Goal: Task Accomplishment & Management: Manage account settings

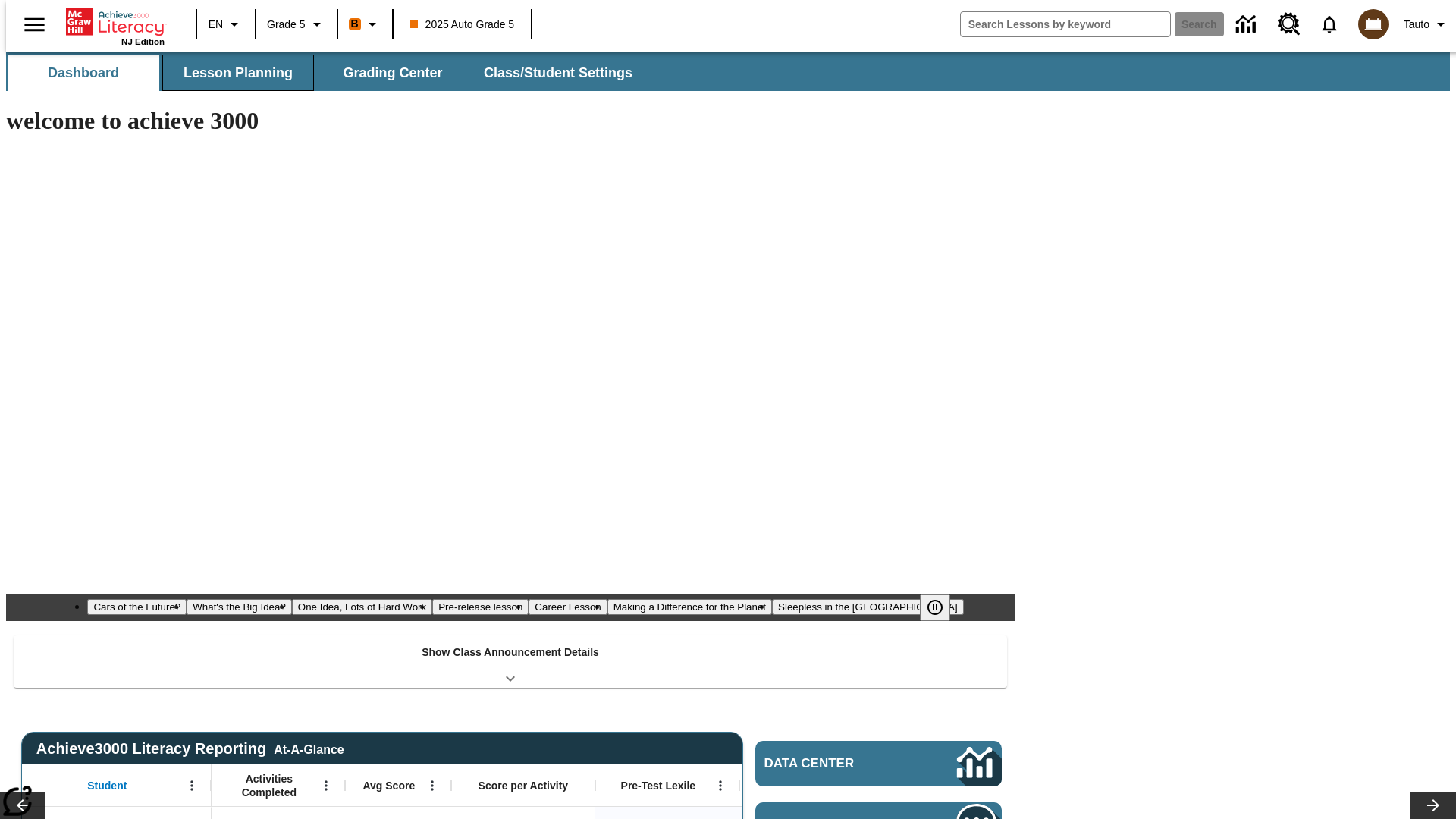
click at [232, 73] on span "Lesson Planning" at bounding box center [238, 73] width 109 height 17
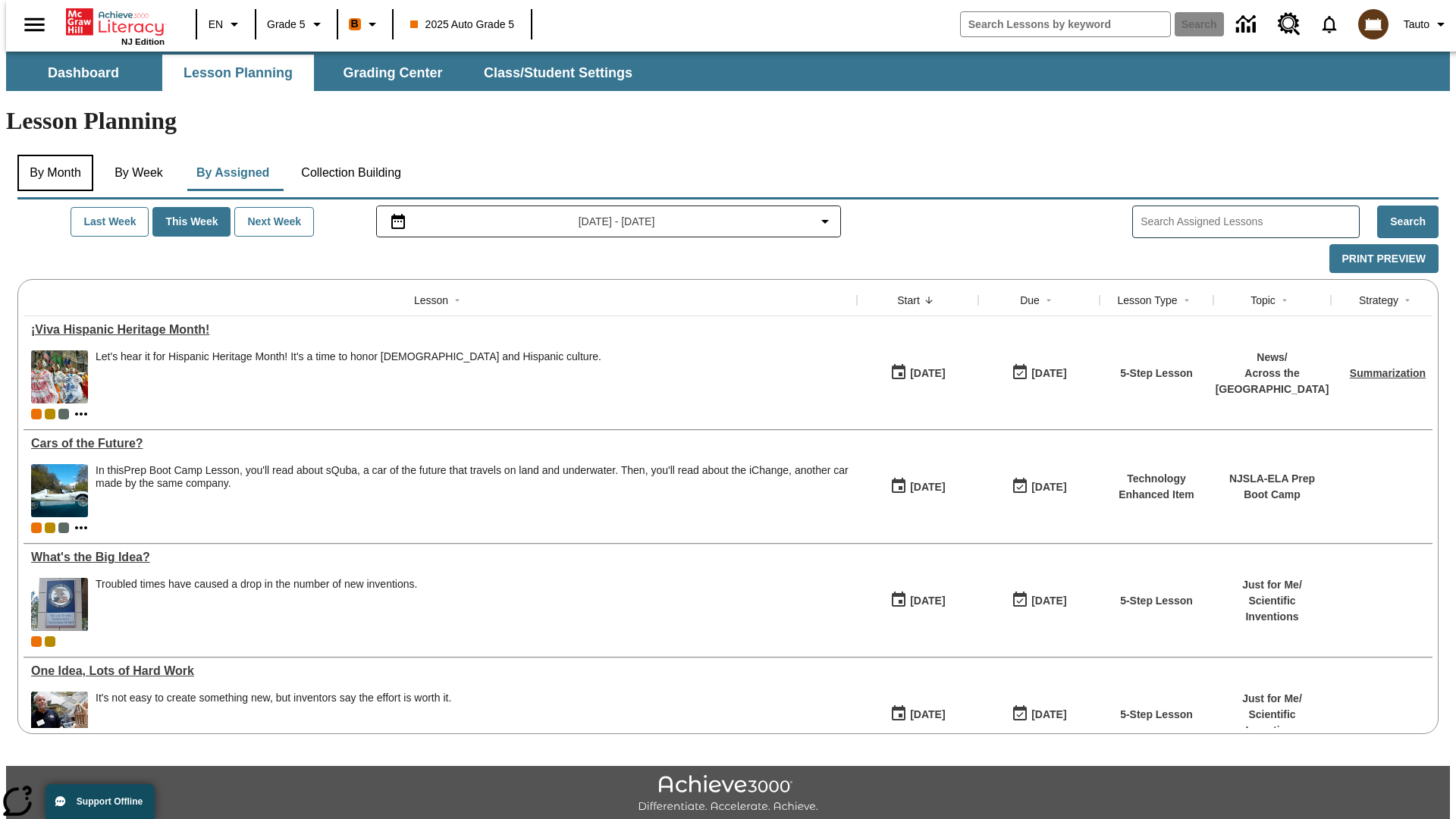
click at [51, 154] on button "By Month" at bounding box center [55, 173] width 76 height 36
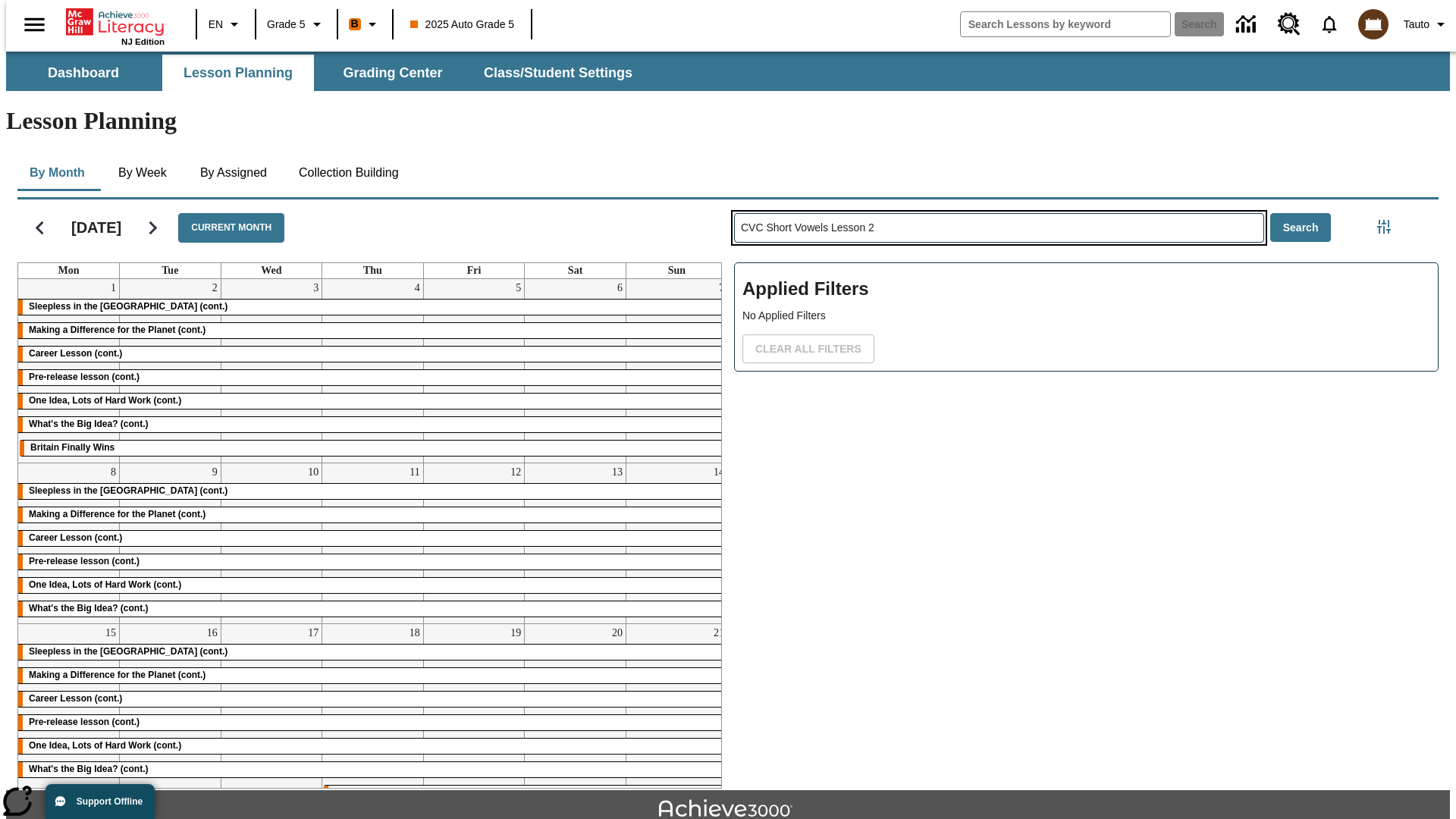
type input "CVC Short Vowels Lesson 2"
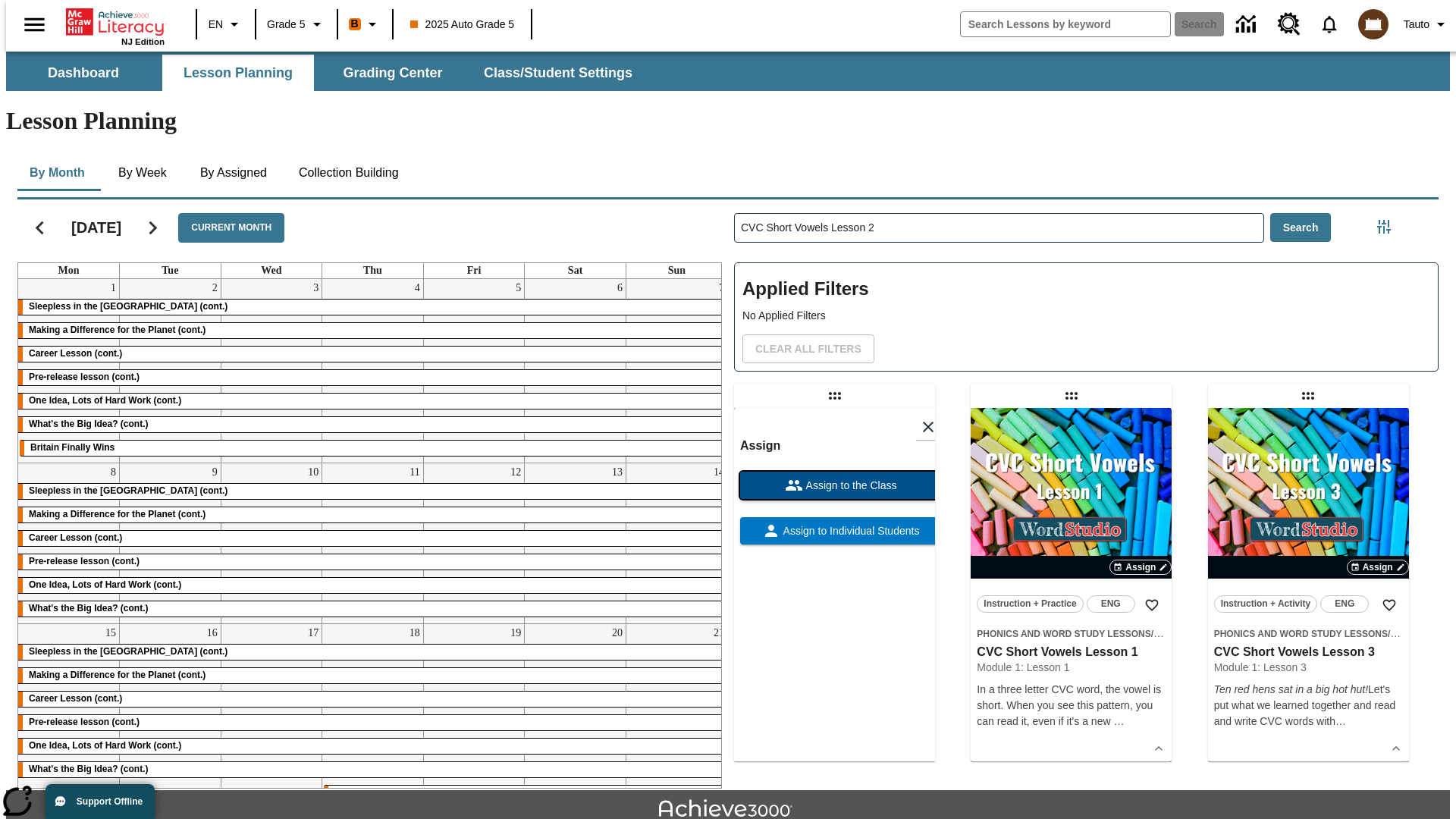
click at [834, 478] on span "Assign to the Class" at bounding box center [850, 486] width 94 height 16
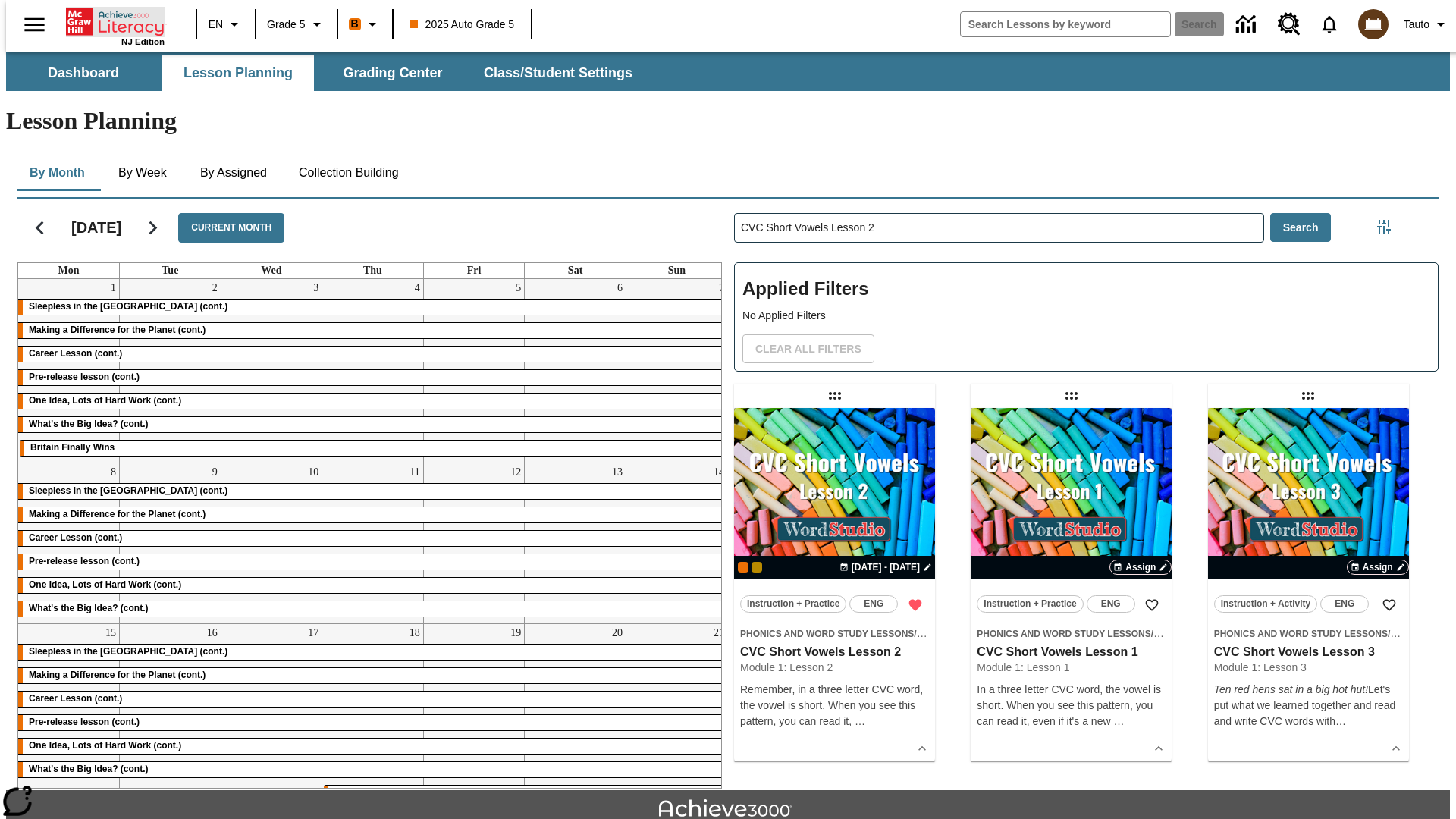
click at [109, 21] on icon "Home" at bounding box center [116, 22] width 101 height 30
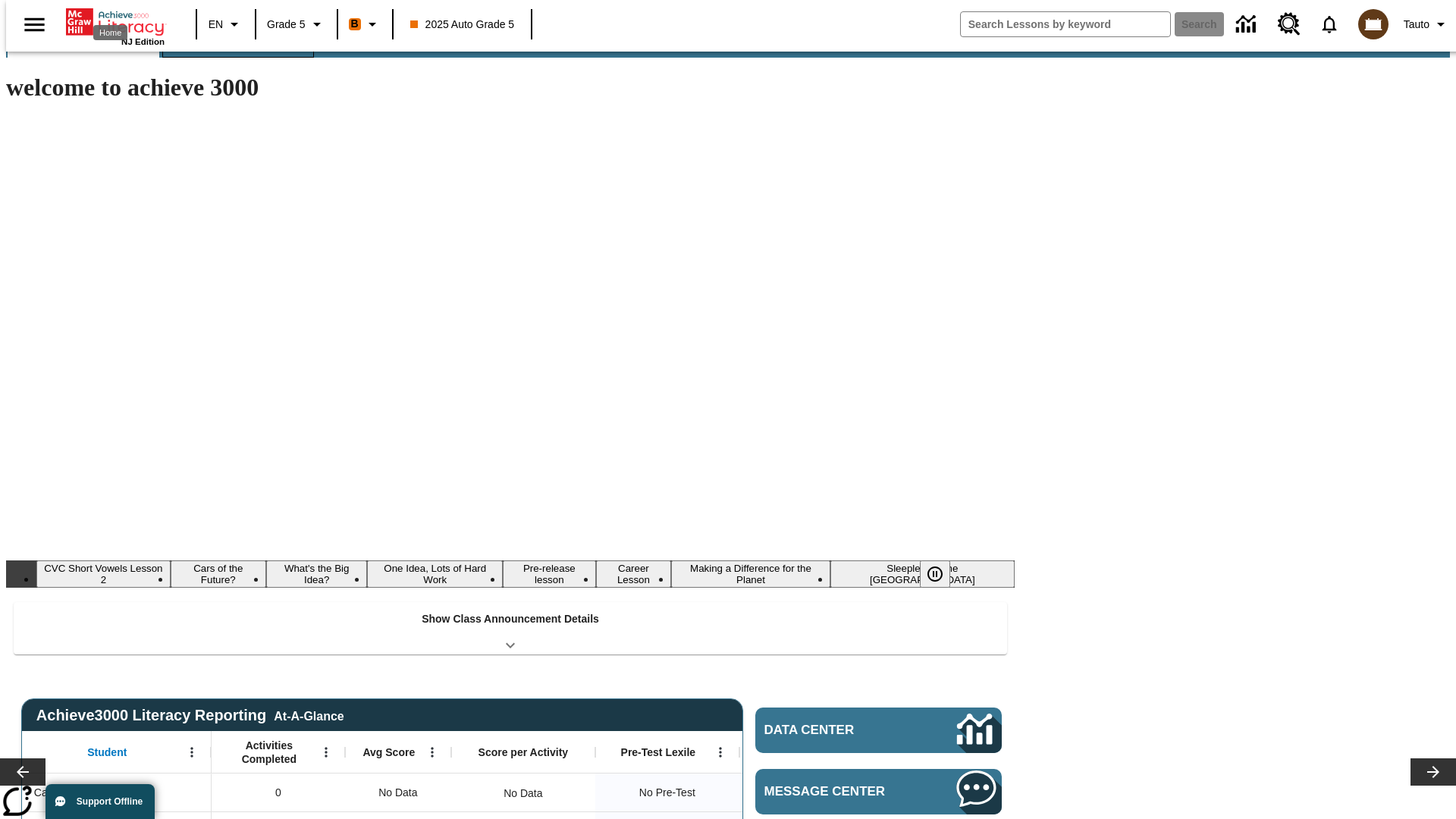
click at [232, 48] on span "Lesson Planning" at bounding box center [238, 40] width 109 height 17
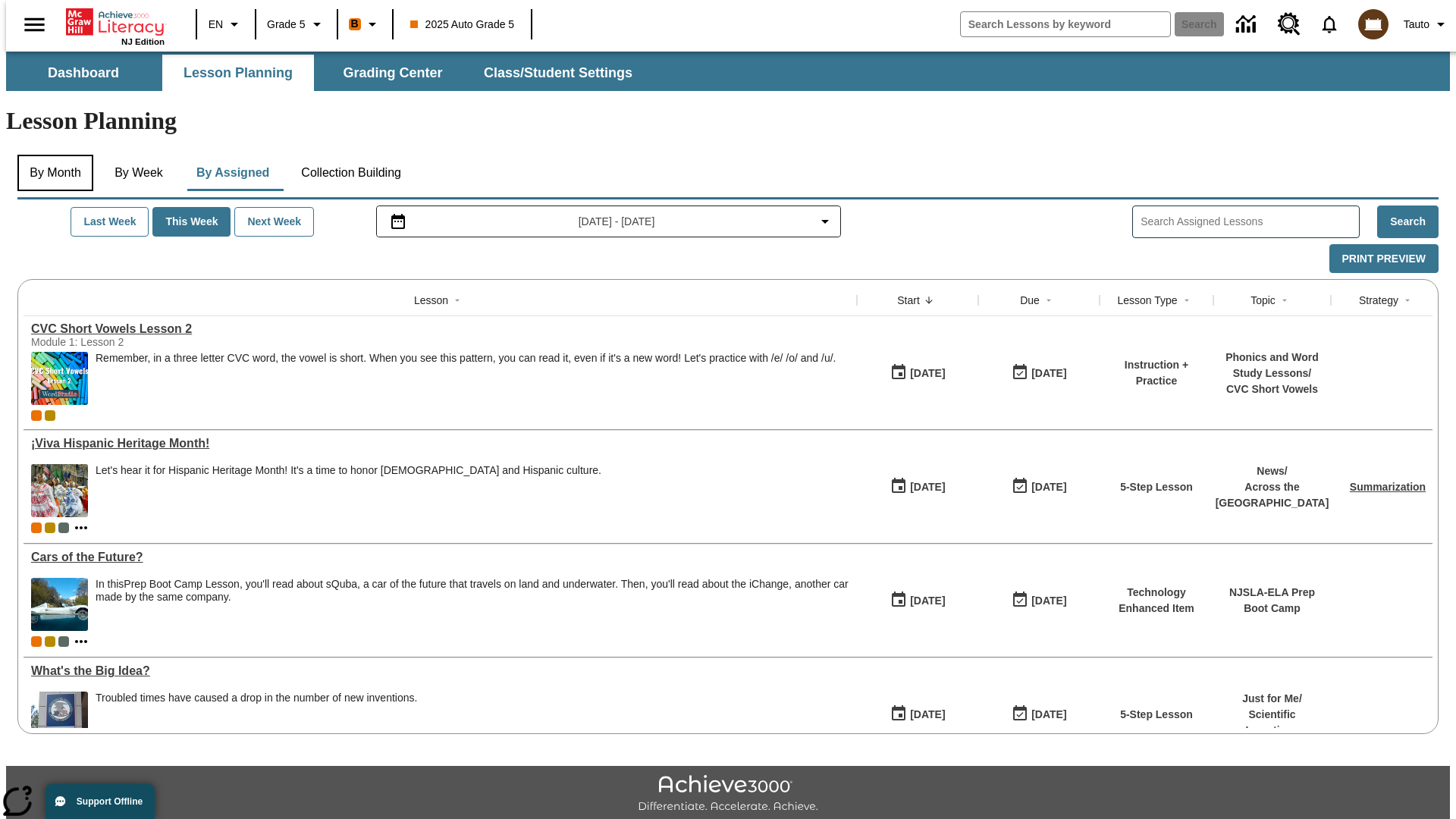
click at [51, 154] on button "By Month" at bounding box center [55, 173] width 76 height 36
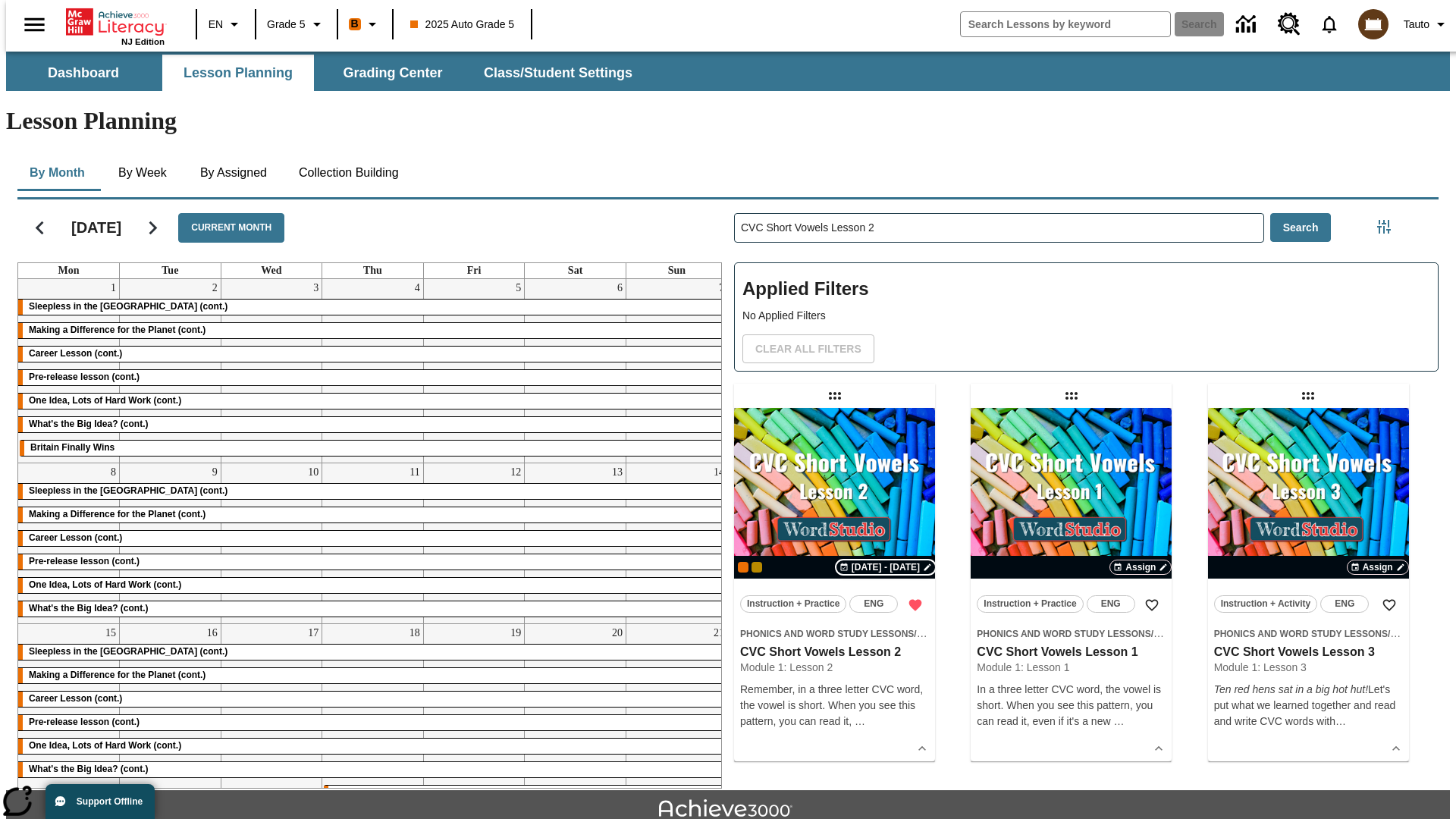
click at [887, 560] on span "[DATE] - [DATE]" at bounding box center [886, 567] width 68 height 13
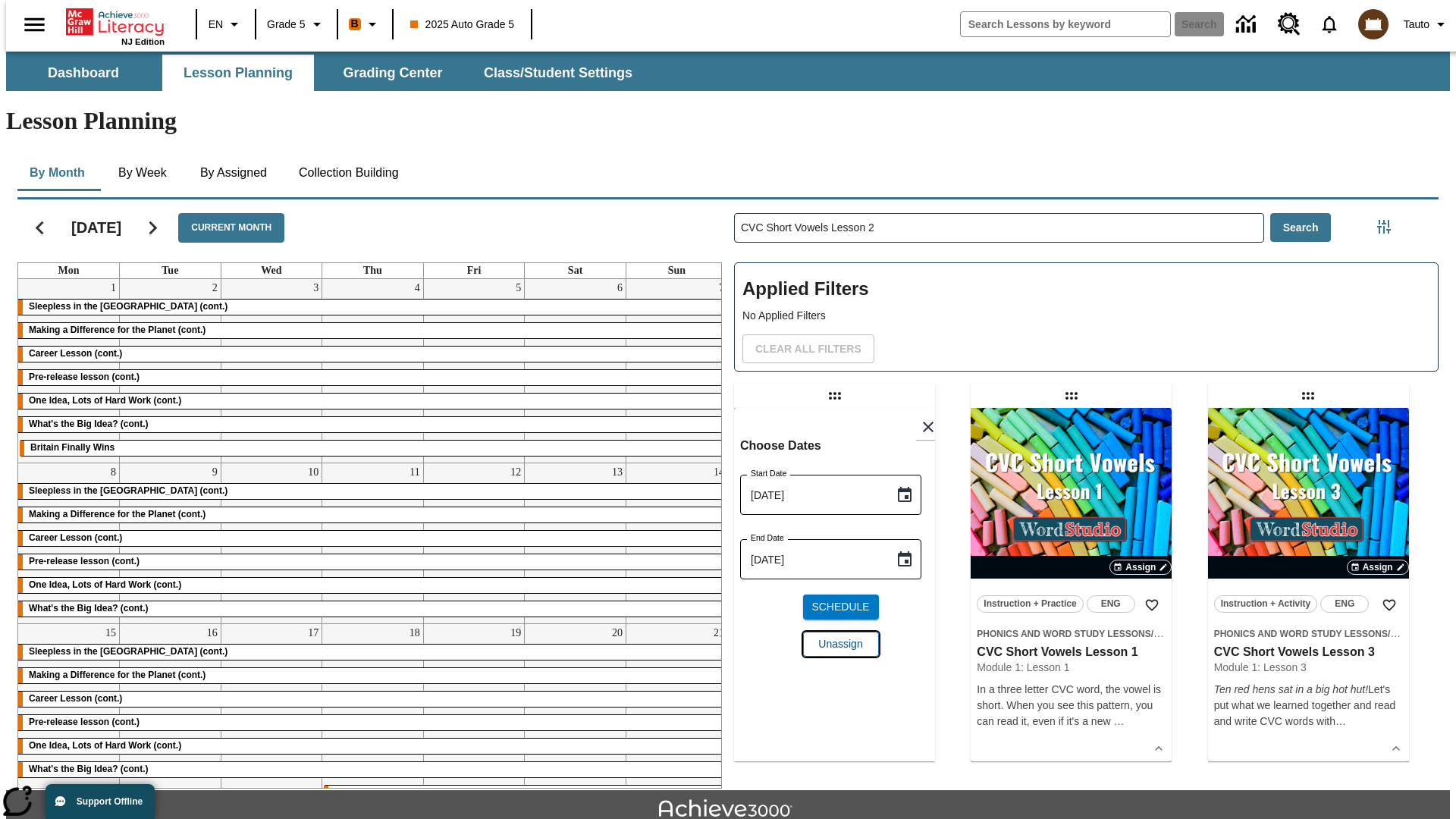
click at [834, 636] on span "Unassign" at bounding box center [841, 644] width 44 height 16
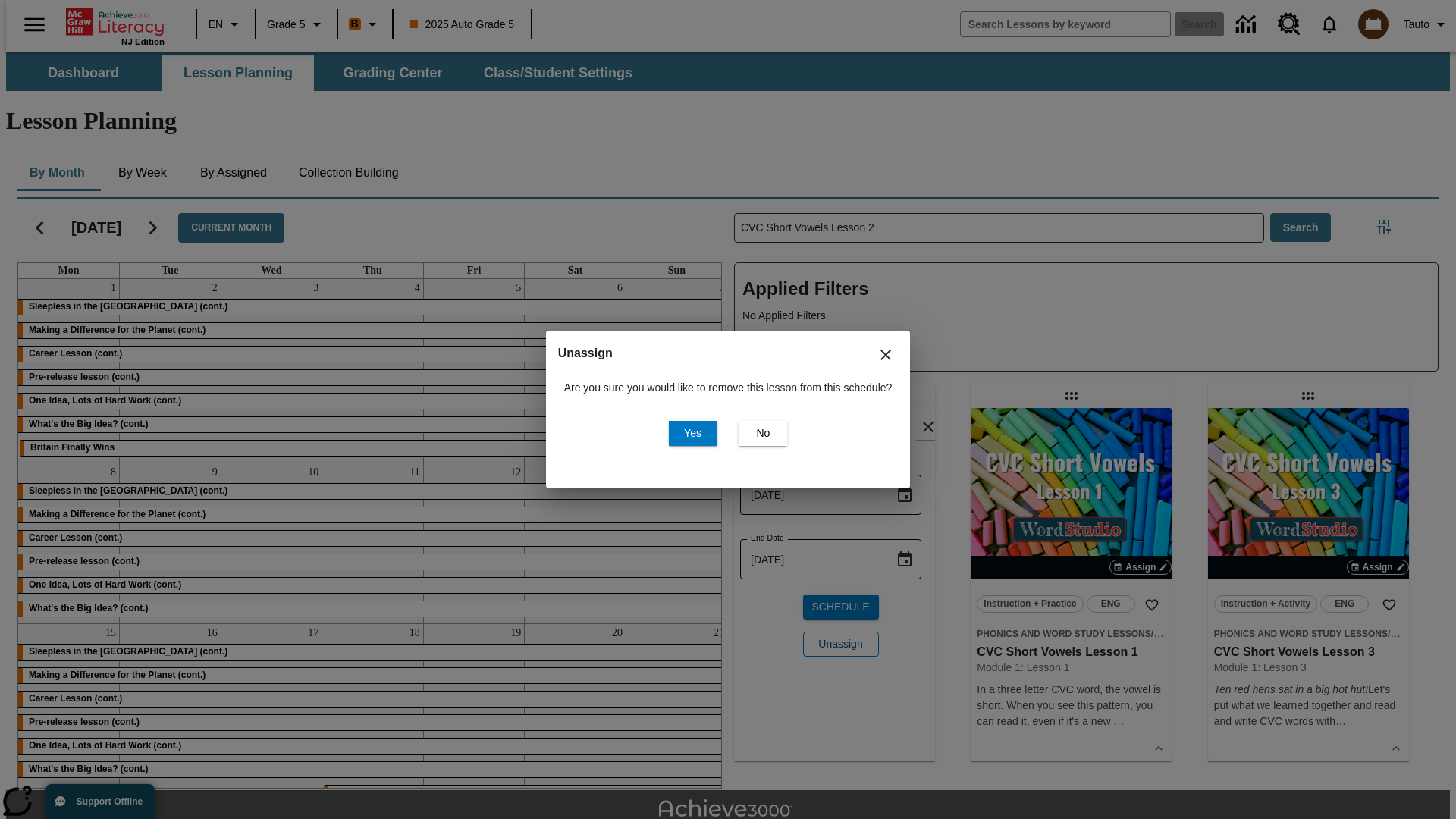
scroll to position [33, 0]
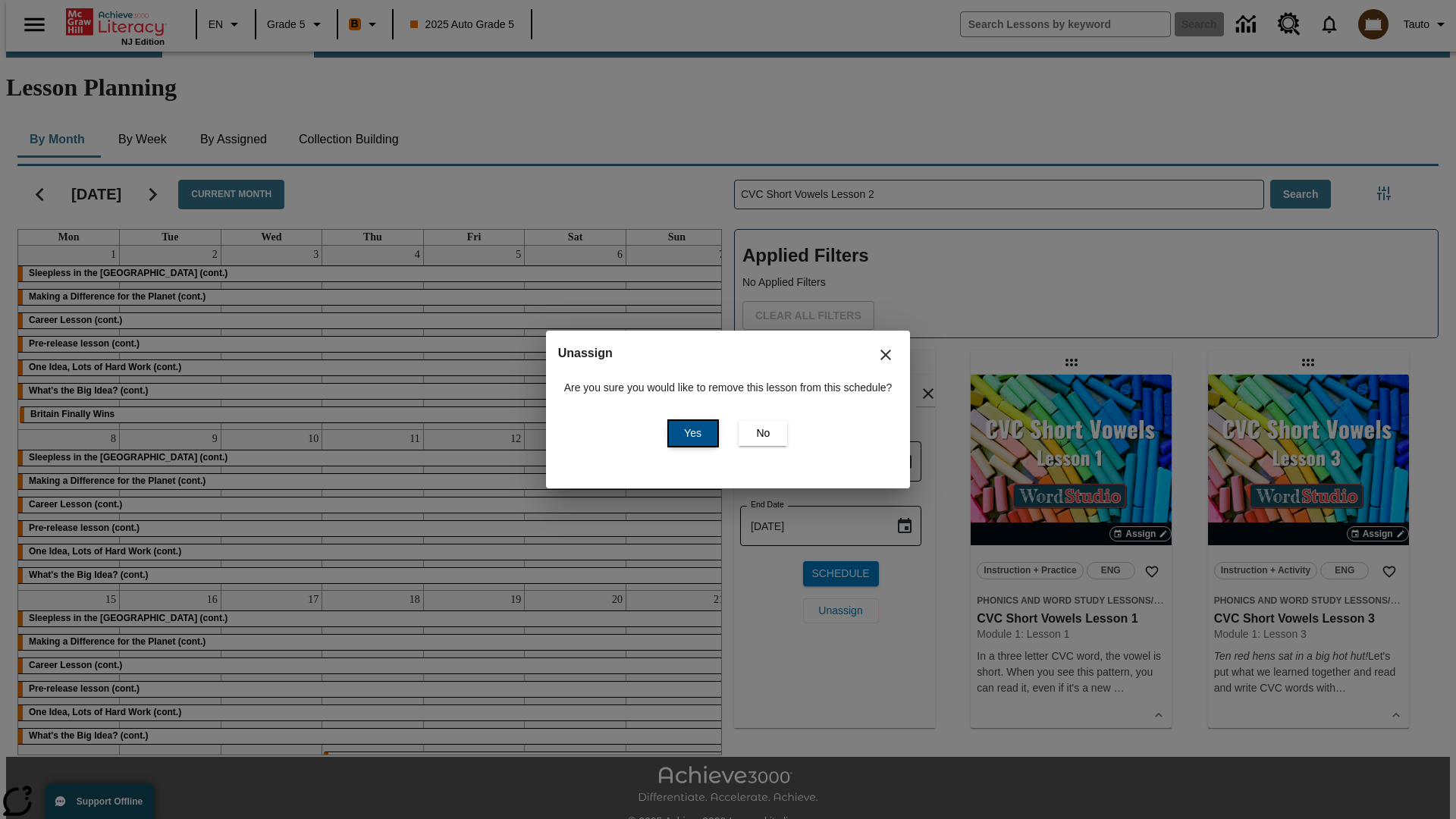
click at [690, 433] on span "Yes" at bounding box center [693, 433] width 17 height 16
